Goal: Task Accomplishment & Management: Use online tool/utility

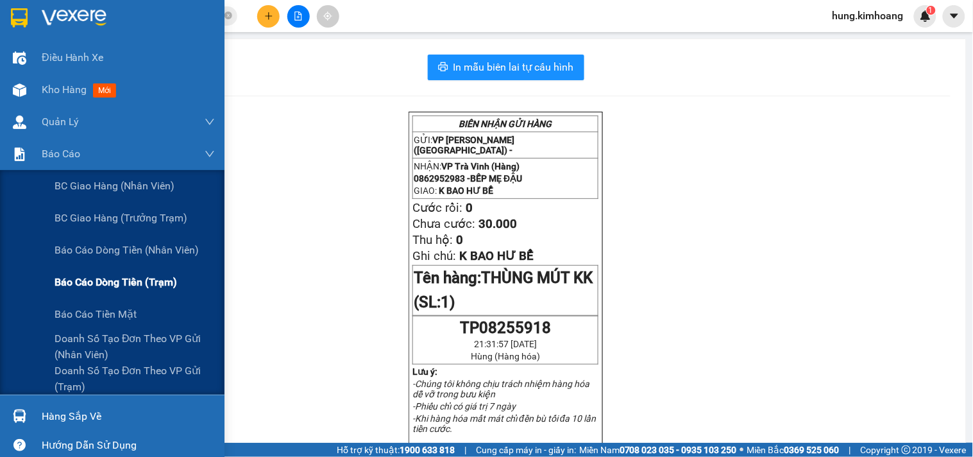
click at [149, 273] on div "Báo cáo dòng tiền (trạm)" at bounding box center [135, 282] width 160 height 32
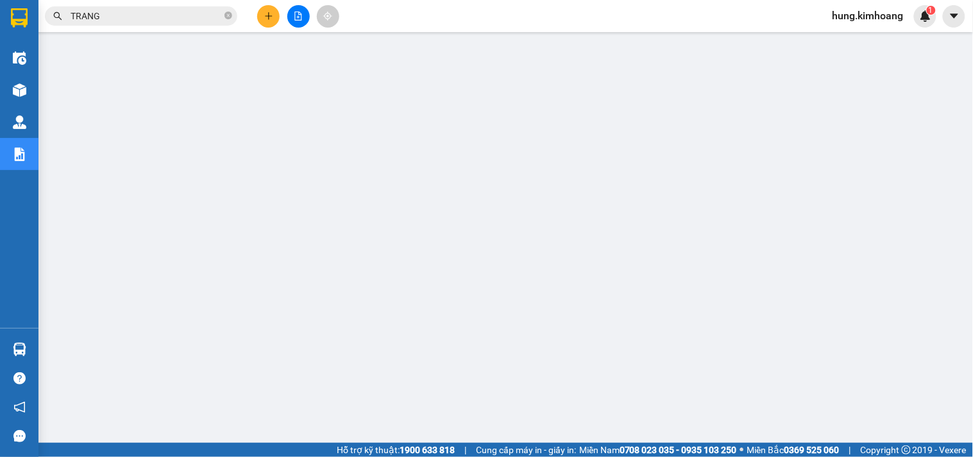
click at [217, 19] on input "TRANG" at bounding box center [146, 16] width 151 height 14
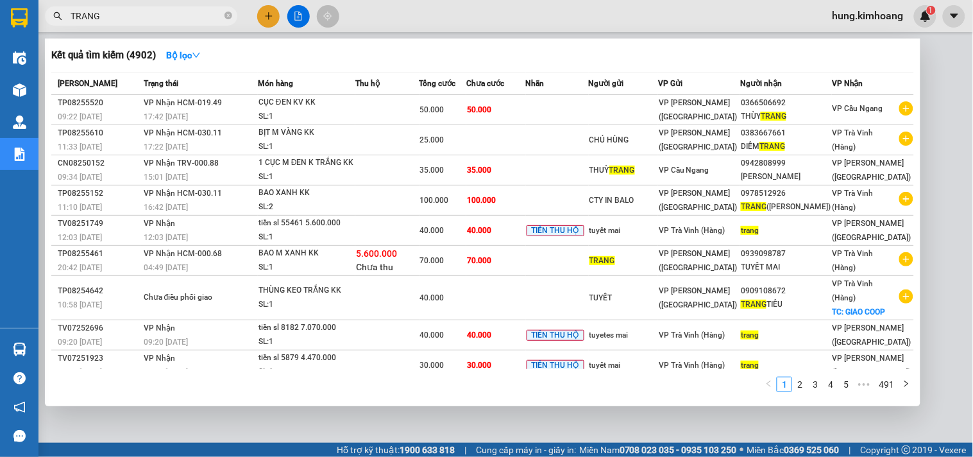
click at [217, 19] on input "TRANG" at bounding box center [146, 16] width 151 height 14
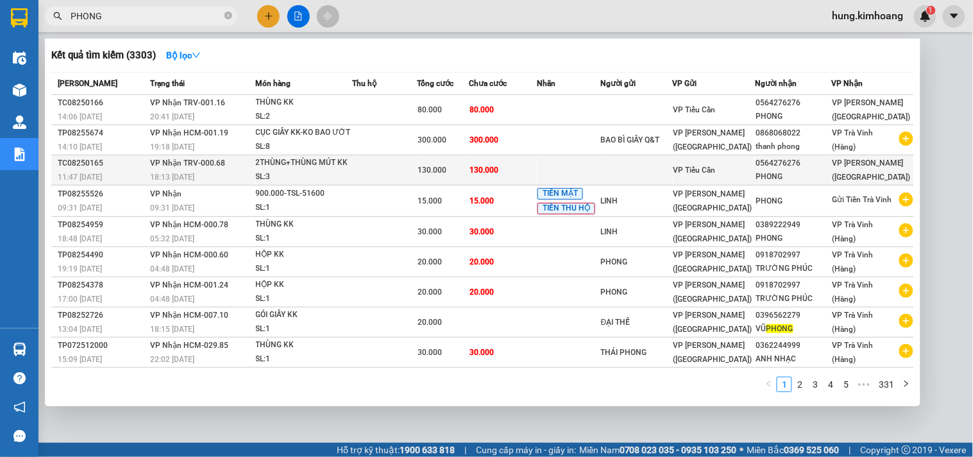
type input "PHONG"
click at [761, 167] on div "0564276276" at bounding box center [793, 162] width 74 height 13
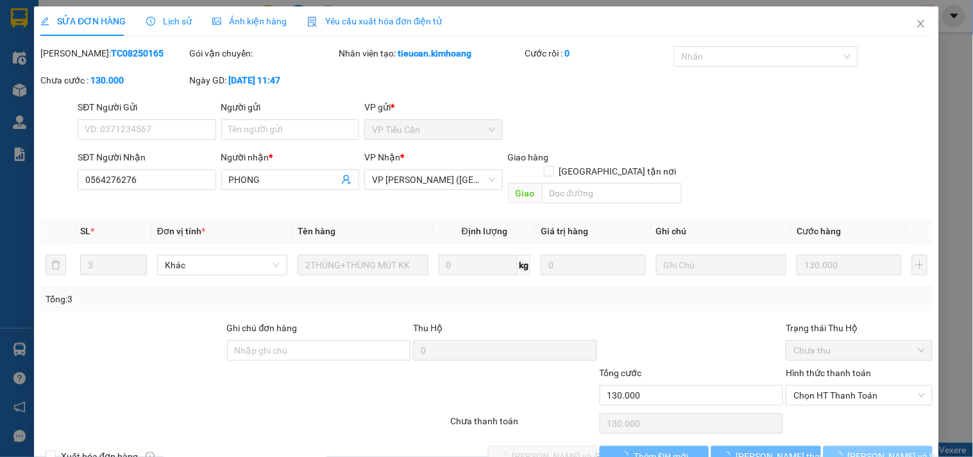
type input "0564276276"
type input "PHONG"
type input "130.000"
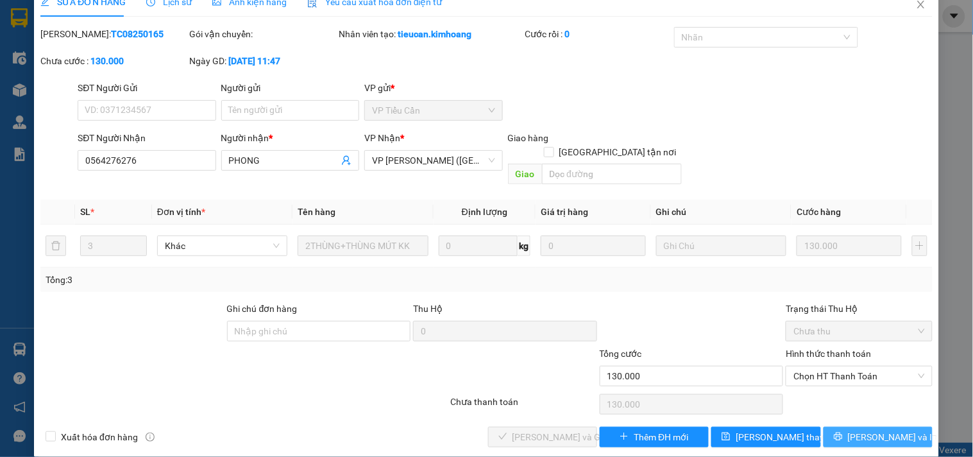
click at [881, 430] on span "[PERSON_NAME] và In" at bounding box center [893, 437] width 90 height 14
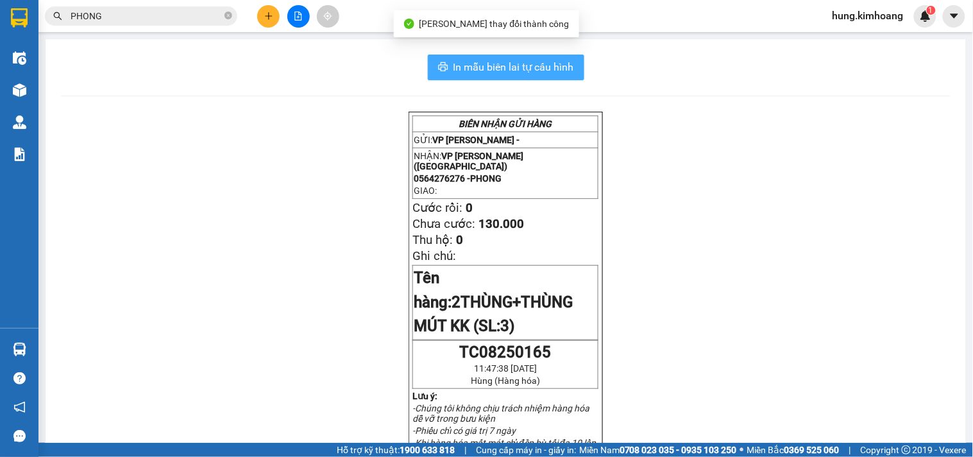
click at [524, 69] on span "In mẫu biên lai tự cấu hình" at bounding box center [513, 67] width 121 height 16
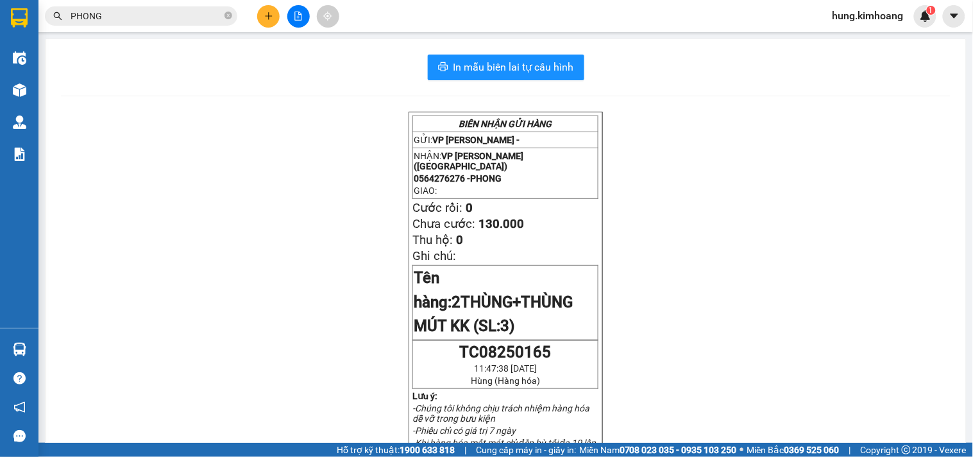
click at [886, 12] on span "hung.kimhoang" at bounding box center [868, 16] width 92 height 16
click at [877, 35] on span "Đăng xuất" at bounding box center [873, 40] width 65 height 14
